Goal: Information Seeking & Learning: Learn about a topic

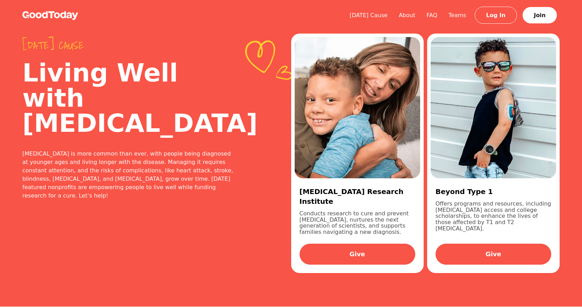
click at [66, 15] on img at bounding box center [50, 15] width 56 height 9
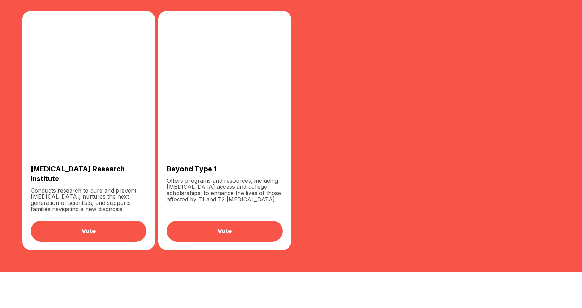
scroll to position [1014, 0]
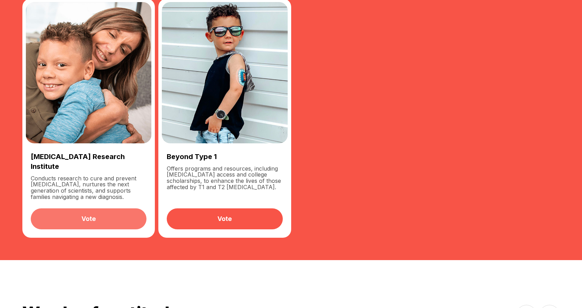
click at [75, 209] on link "Vote" at bounding box center [89, 218] width 116 height 21
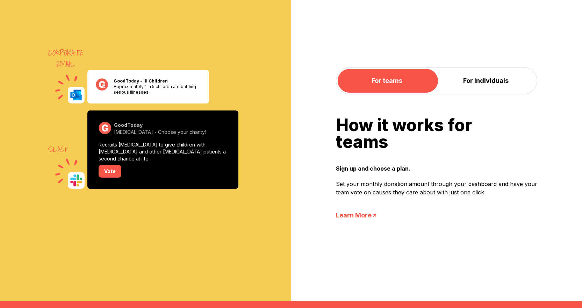
scroll to position [613, 0]
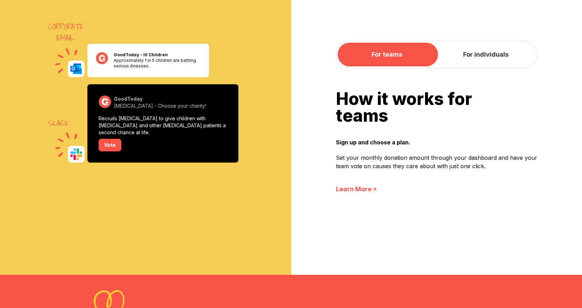
click at [482, 52] on button "For individuals" at bounding box center [486, 55] width 99 height 24
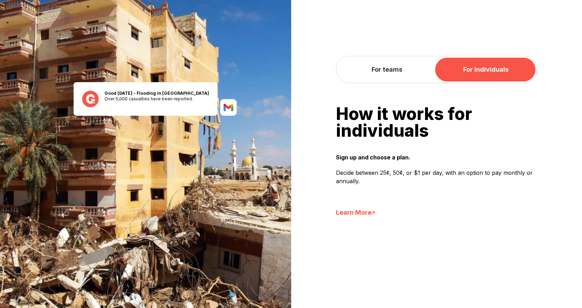
click at [405, 69] on button "For teams" at bounding box center [387, 70] width 99 height 24
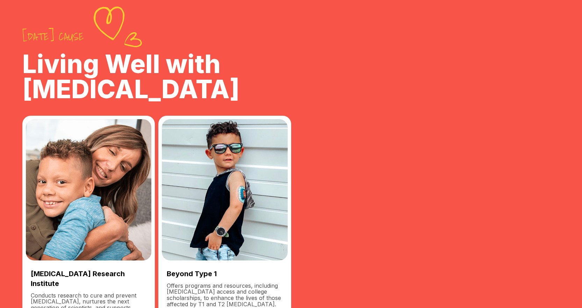
scroll to position [893, 0]
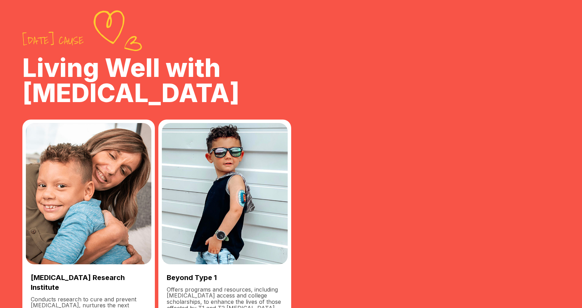
click at [105, 153] on img at bounding box center [88, 193] width 125 height 141
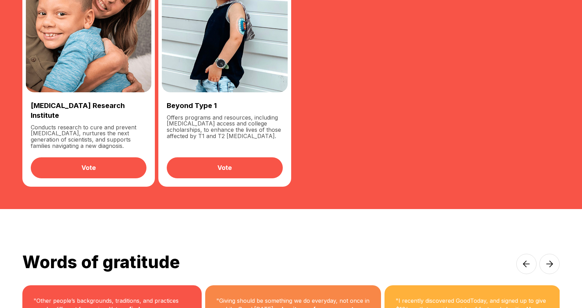
scroll to position [1067, 0]
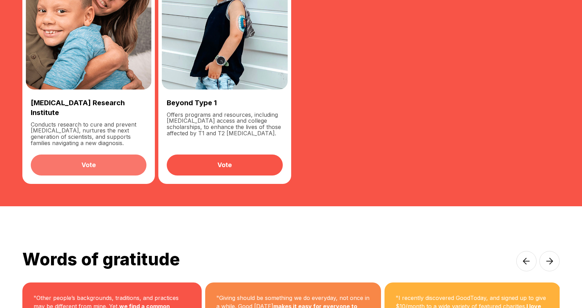
click at [92, 161] on link "Vote" at bounding box center [89, 164] width 116 height 21
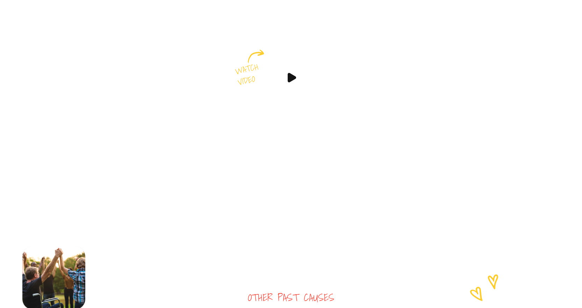
scroll to position [315, 0]
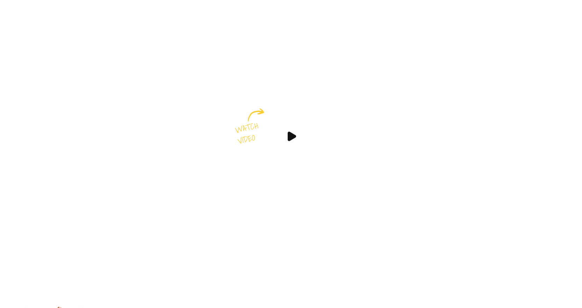
click at [297, 145] on img at bounding box center [291, 136] width 42 height 42
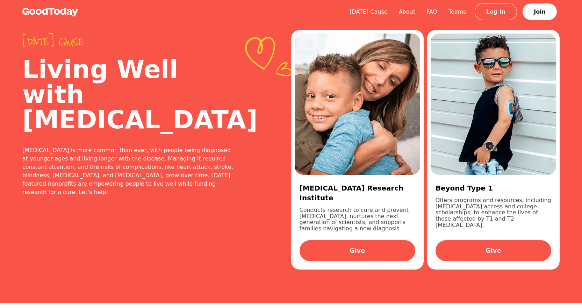
scroll to position [0, 0]
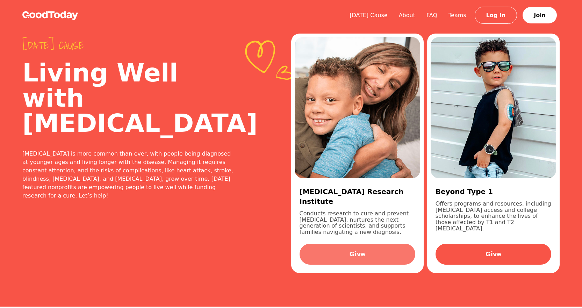
click at [346, 247] on link "Give" at bounding box center [358, 254] width 116 height 21
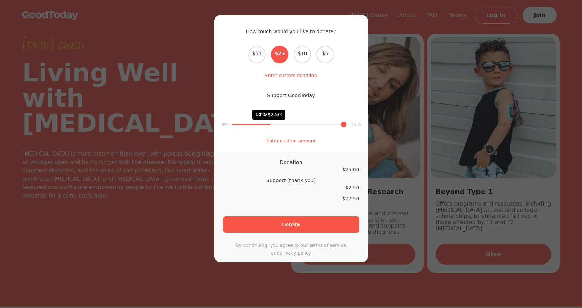
click at [304, 11] on div "How much would you like to donate? Select the donation amount $50 $25 $10 $5 En…" at bounding box center [291, 154] width 582 height 308
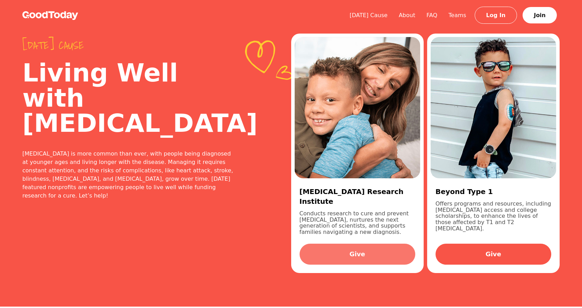
click at [345, 244] on link "Give" at bounding box center [358, 254] width 116 height 21
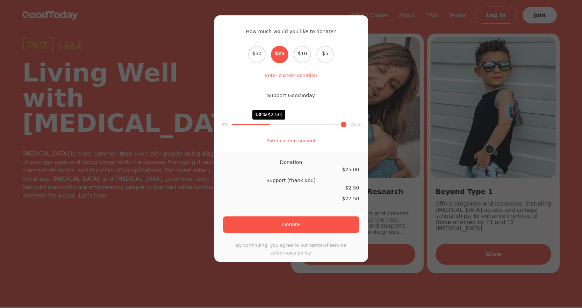
click at [415, 22] on div "How much would you like to donate? Select the donation amount $50 $25 $10 $5 En…" at bounding box center [291, 154] width 582 height 308
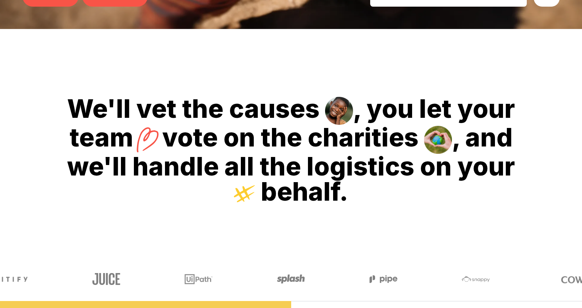
scroll to position [280, 0]
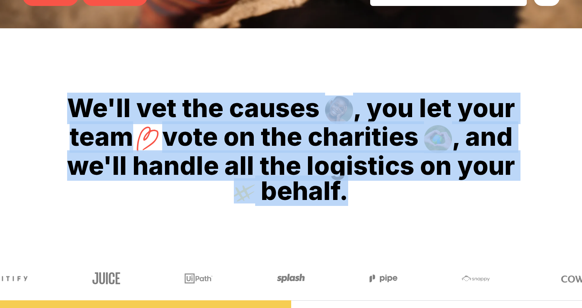
drag, startPoint x: 72, startPoint y: 105, endPoint x: 385, endPoint y: 193, distance: 324.8
click at [385, 193] on h2 "We'll vet the causes , you let your team vote on the charities , and we'll hand…" at bounding box center [291, 149] width 582 height 242
copy h2 "We'll vet the causes , you let your team vote on the charities , and we'll hand…"
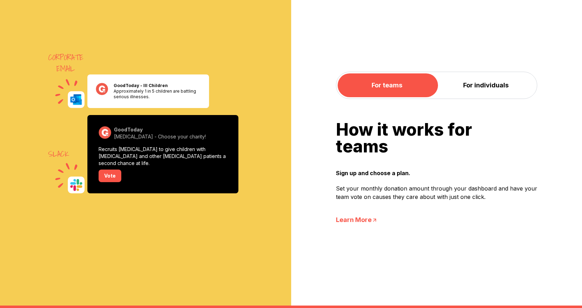
scroll to position [594, 0]
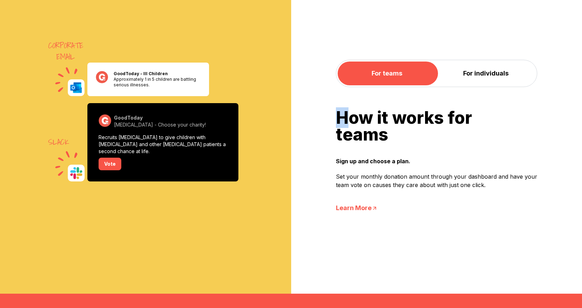
drag, startPoint x: 333, startPoint y: 117, endPoint x: 348, endPoint y: 117, distance: 15.4
click at [348, 117] on div "For teams For individuals How it works for teams Sign up and choose a plan. Set…" at bounding box center [436, 140] width 291 height 160
click at [343, 117] on h3 "How it works for teams" at bounding box center [437, 126] width 202 height 34
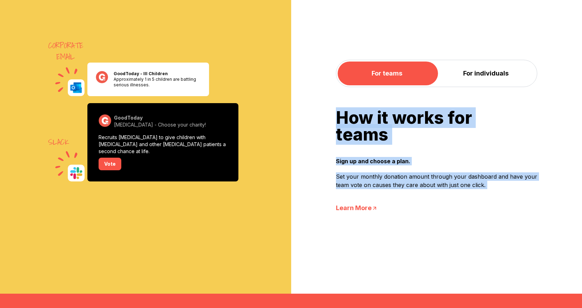
drag, startPoint x: 343, startPoint y: 117, endPoint x: 484, endPoint y: 182, distance: 156.1
click at [484, 182] on div "How it works for teams Sign up and choose a plan. Set your monthly donation amo…" at bounding box center [437, 160] width 202 height 103
click at [494, 70] on button "For individuals" at bounding box center [486, 74] width 99 height 24
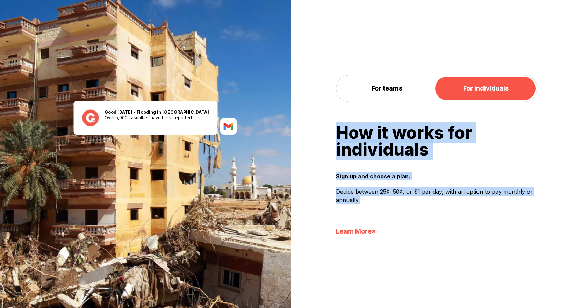
drag, startPoint x: 338, startPoint y: 131, endPoint x: 364, endPoint y: 201, distance: 75.1
click at [364, 201] on div "How it works for individuals Sign up and choose a plan. Decide between 25¢, 50¢…" at bounding box center [437, 180] width 202 height 112
copy div "How it works for individuals Sign up and choose a plan. Decide between 25¢, 50¢…"
click at [369, 232] on link "Learn More" at bounding box center [437, 231] width 202 height 10
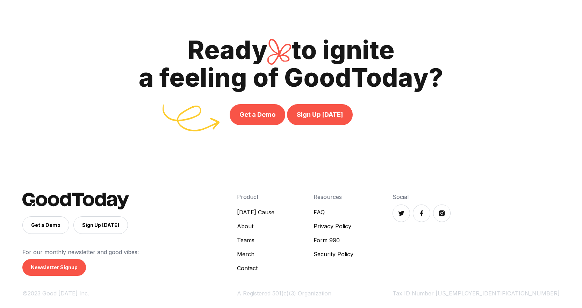
scroll to position [1614, 0]
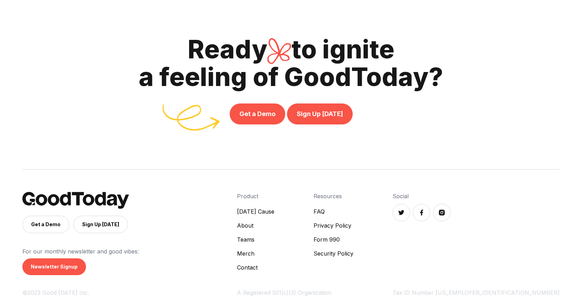
click at [274, 208] on link "[DATE] Cause" at bounding box center [255, 211] width 37 height 8
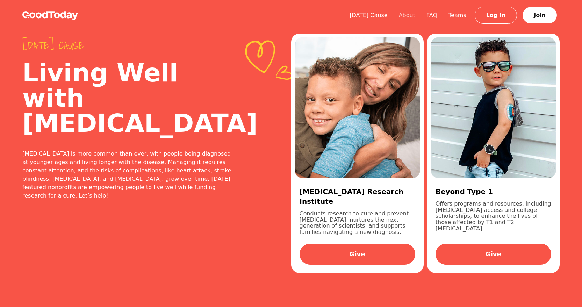
click at [410, 15] on link "About" at bounding box center [407, 15] width 28 height 7
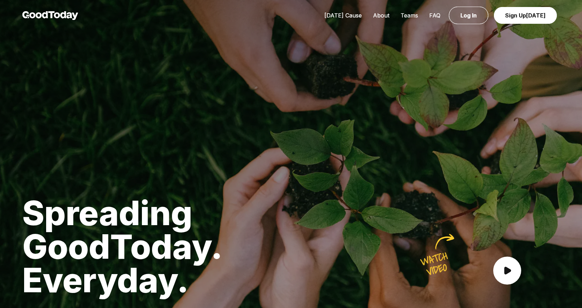
click at [419, 15] on link "Teams" at bounding box center [409, 15] width 29 height 7
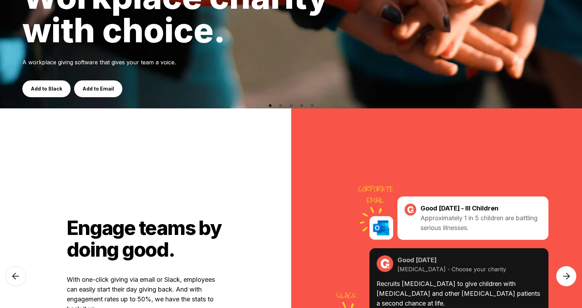
scroll to position [280, 0]
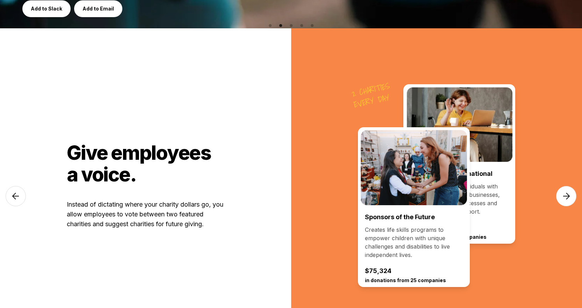
click at [14, 193] on img at bounding box center [16, 196] width 20 height 20
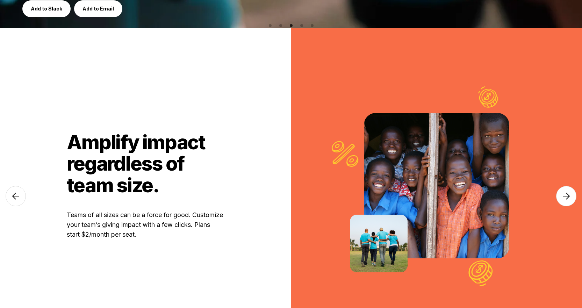
click at [567, 195] on img at bounding box center [566, 196] width 20 height 20
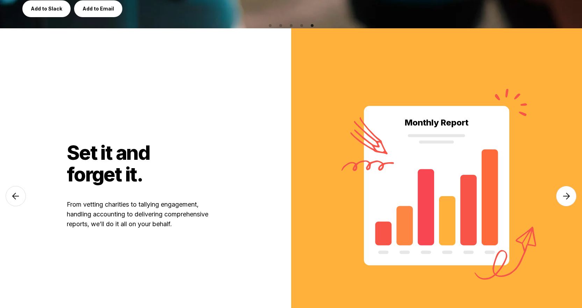
click at [567, 195] on img at bounding box center [566, 196] width 20 height 20
click at [12, 196] on img at bounding box center [16, 196] width 20 height 20
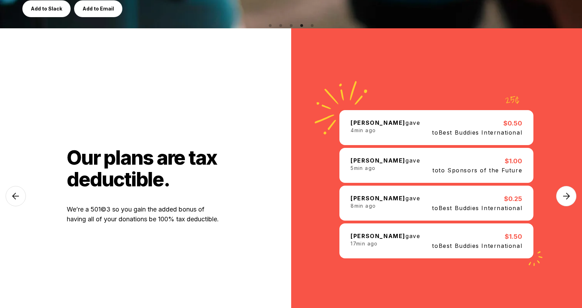
click at [81, 228] on ul "1 2 3 4 5" at bounding box center [291, 193] width 582 height 317
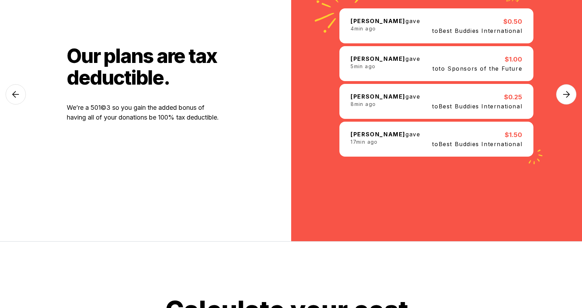
scroll to position [384, 0]
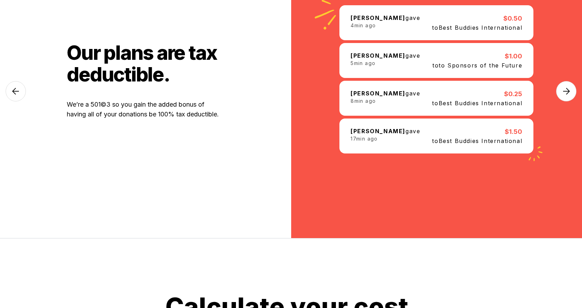
click at [142, 147] on ul "1 2 3 4 5" at bounding box center [291, 88] width 582 height 317
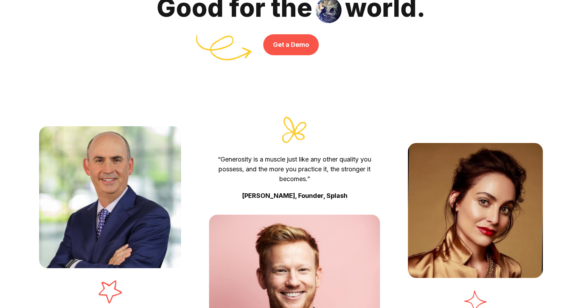
scroll to position [2275, 0]
